Goal: Task Accomplishment & Management: Book appointment/travel/reservation

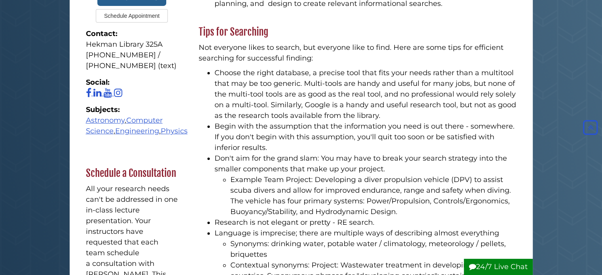
scroll to position [282, 0]
click at [125, 13] on button "Schedule Appointment" at bounding box center [132, 16] width 72 height 13
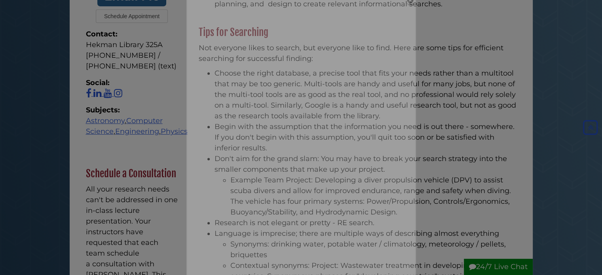
click at [125, 13] on div at bounding box center [301, 137] width 602 height 275
